Goal: Check status: Check status

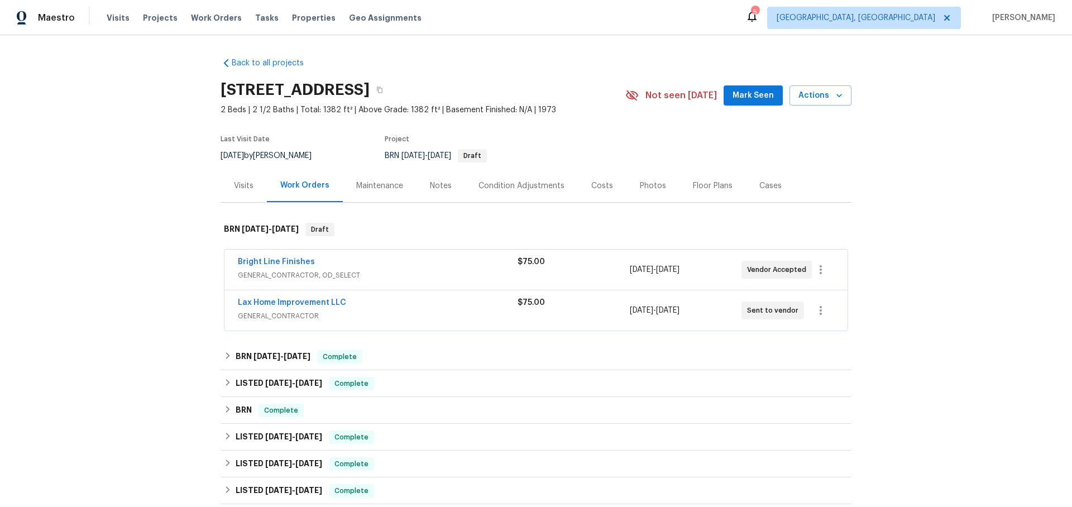
click at [456, 266] on div "Bright Line Finishes" at bounding box center [378, 262] width 280 height 13
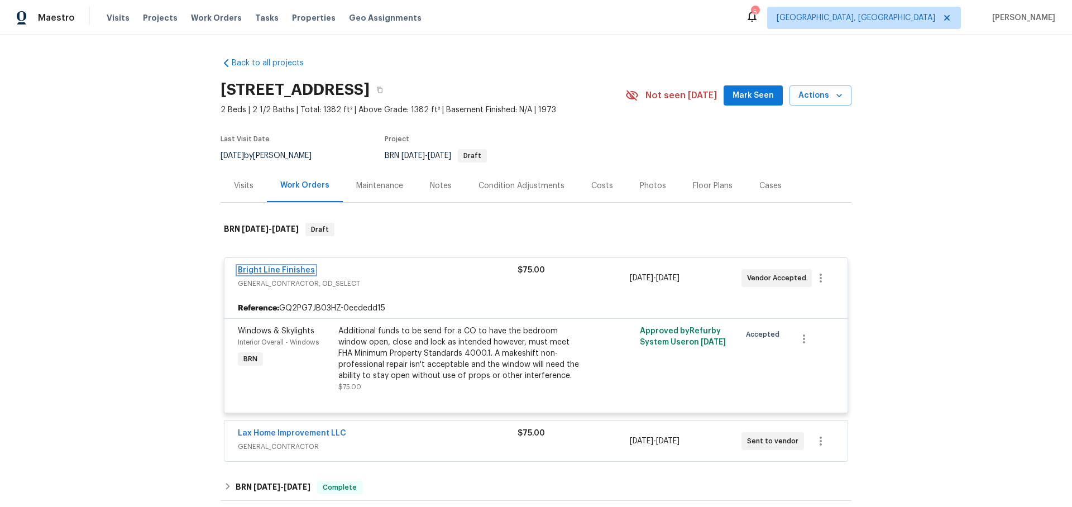
click at [270, 269] on link "Bright Line Finishes" at bounding box center [276, 270] width 77 height 8
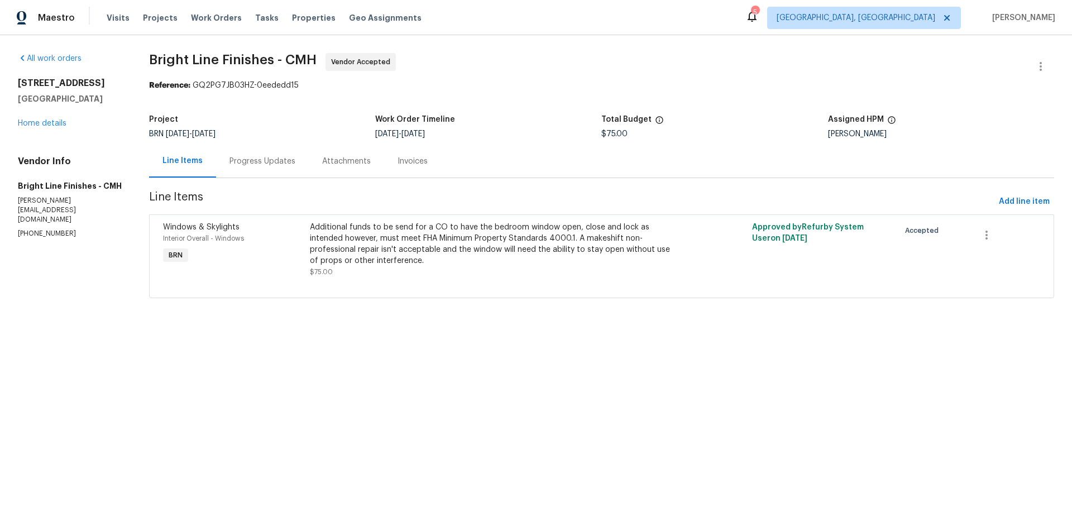
click at [270, 161] on div "Progress Updates" at bounding box center [263, 161] width 66 height 11
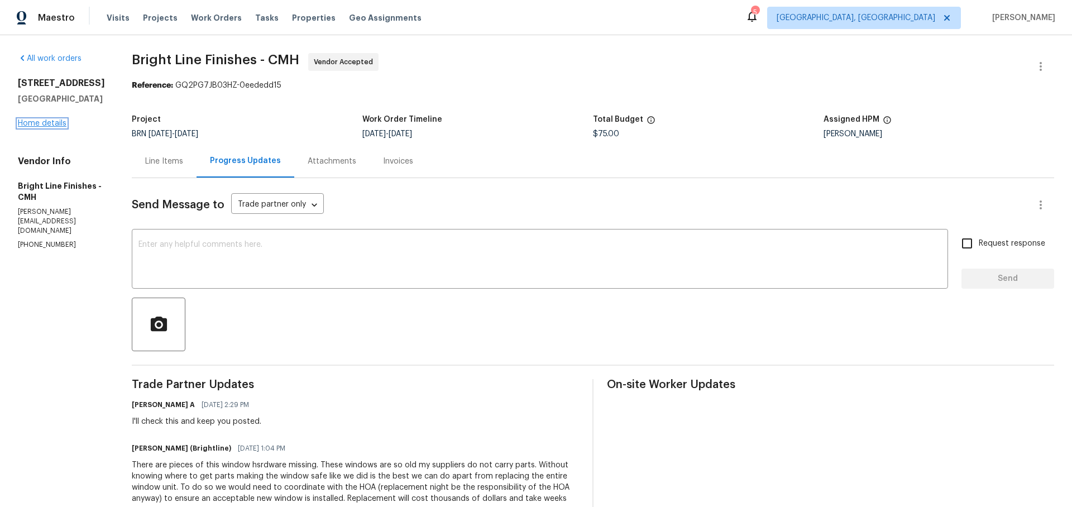
click at [47, 127] on link "Home details" at bounding box center [42, 124] width 49 height 8
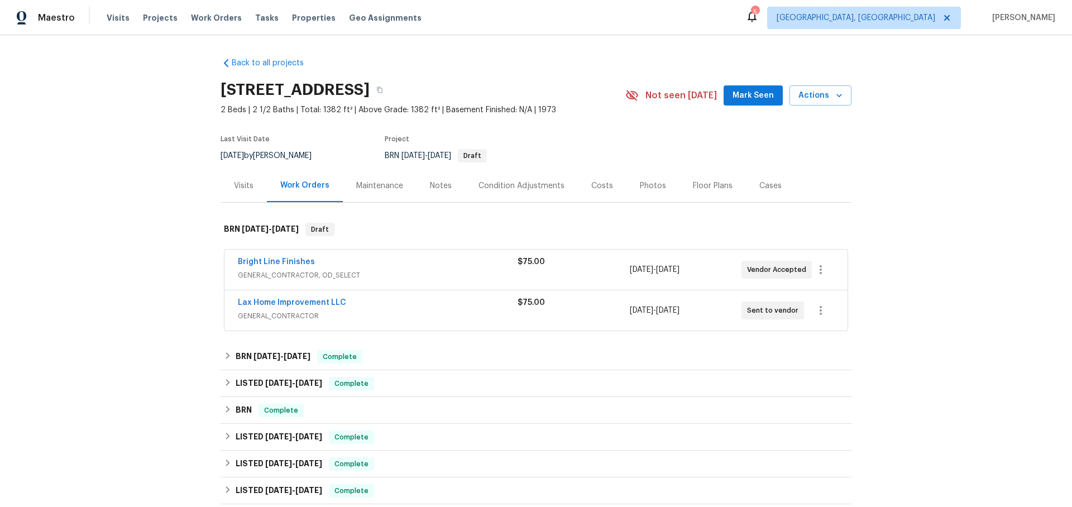
scroll to position [53, 0]
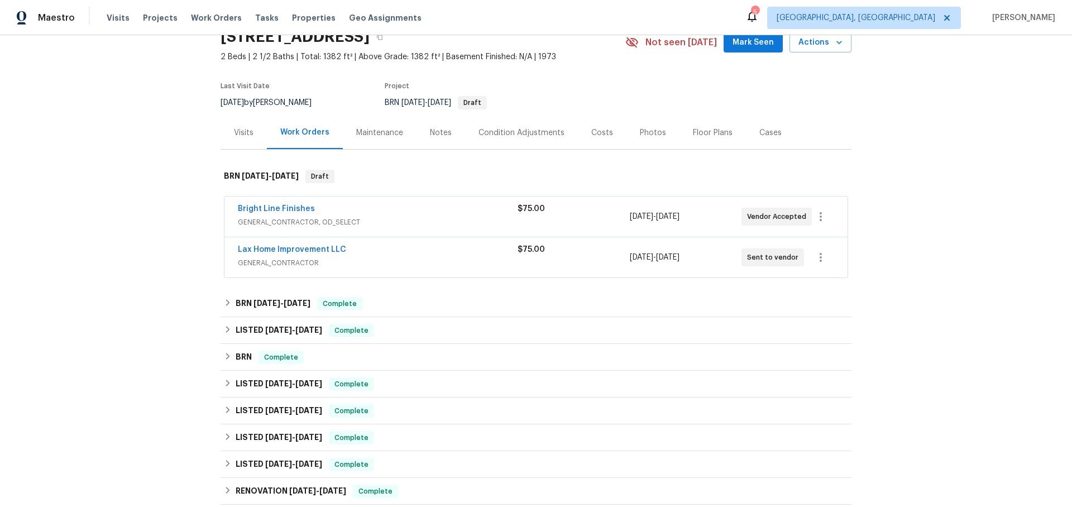
click at [372, 248] on div "Lax Home Improvement LLC" at bounding box center [378, 250] width 280 height 13
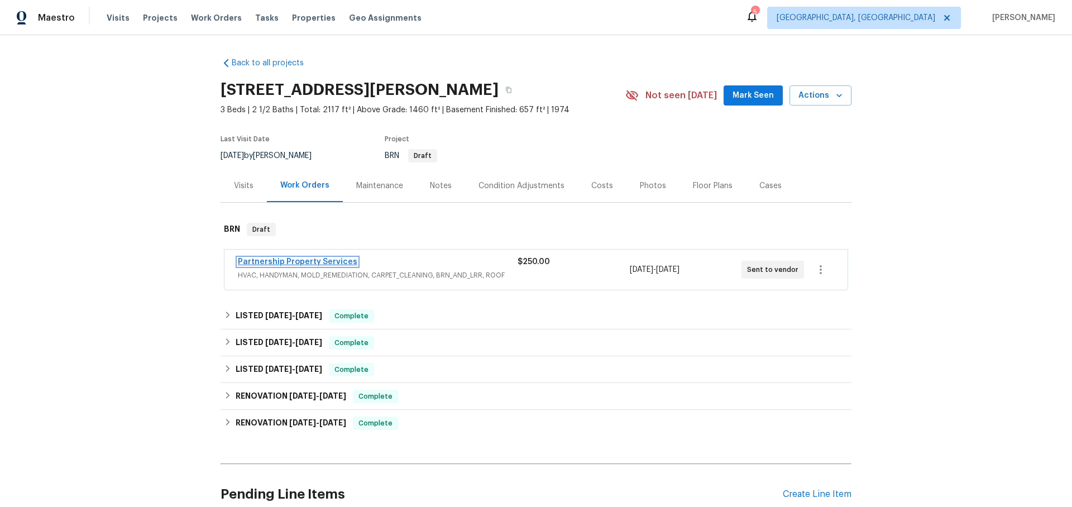
click at [299, 260] on link "Partnership Property Services" at bounding box center [298, 262] width 120 height 8
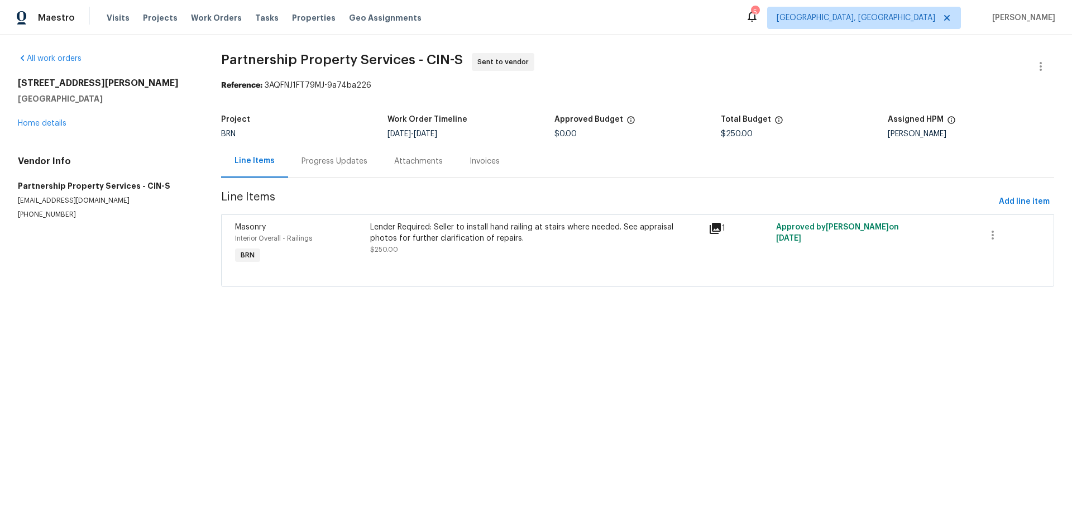
click at [336, 165] on div "Progress Updates" at bounding box center [335, 161] width 66 height 11
